Goal: Task Accomplishment & Management: Manage account settings

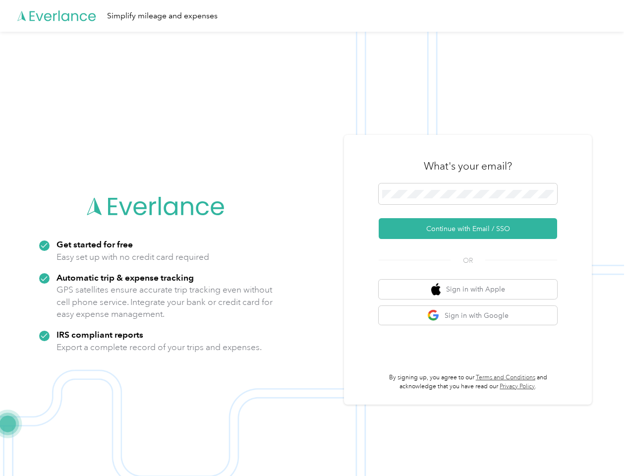
click at [314, 238] on img at bounding box center [312, 270] width 624 height 476
click at [314, 16] on div "Simplify mileage and expenses" at bounding box center [312, 16] width 624 height 32
click at [472, 229] on button "Continue with Email / SSO" at bounding box center [468, 228] width 178 height 21
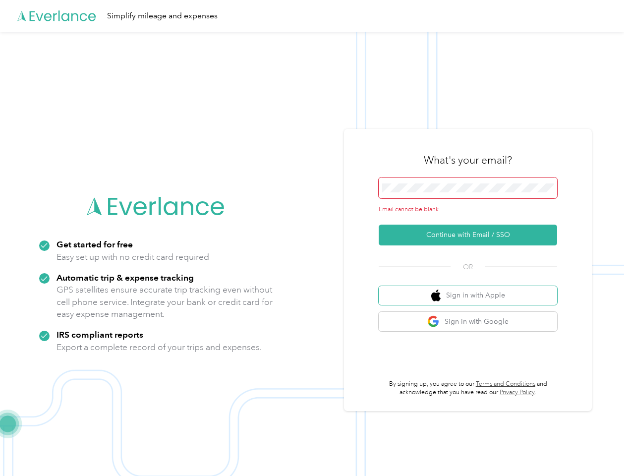
click at [472, 289] on button "Sign in with Apple" at bounding box center [468, 295] width 178 height 19
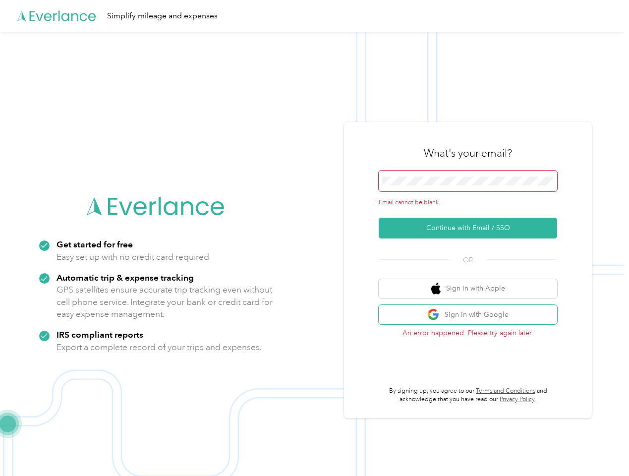
click at [472, 315] on button "Sign in with Google" at bounding box center [468, 314] width 178 height 19
